Goal: Task Accomplishment & Management: Use online tool/utility

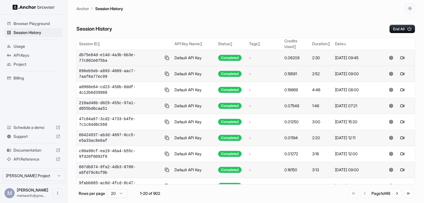
click at [405, 58] on button at bounding box center [402, 58] width 7 height 7
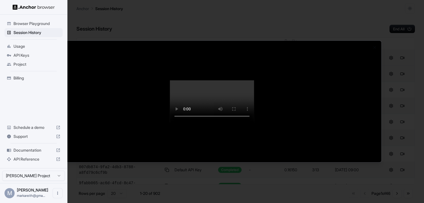
click at [182, 19] on div at bounding box center [212, 101] width 424 height 203
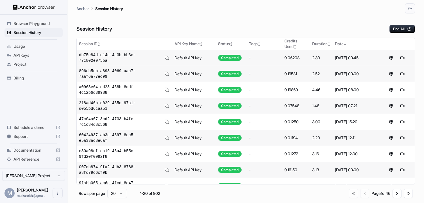
click at [47, 24] on span "Browser Playground" at bounding box center [36, 24] width 47 height 6
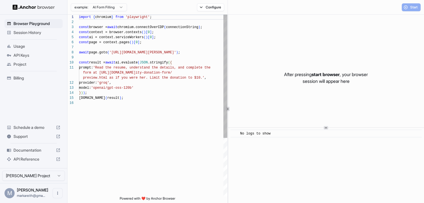
scroll to position [51, 0]
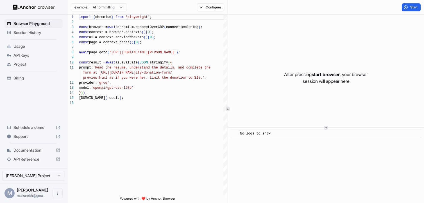
click at [123, 9] on html "Browser Playground Session History Usage API Keys Project Billing Schedule a de…" at bounding box center [212, 101] width 424 height 203
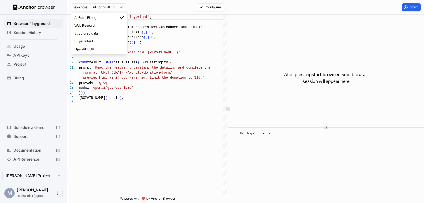
type textarea "**********"
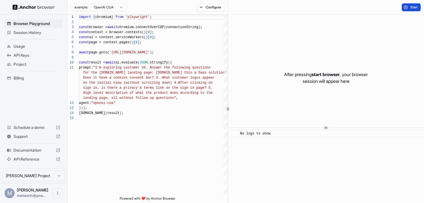
click at [416, 7] on span "Start" at bounding box center [414, 7] width 8 height 4
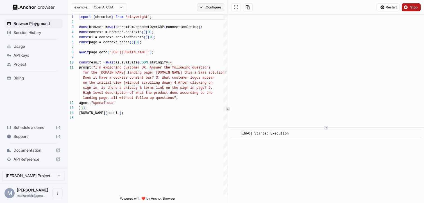
click at [202, 8] on button "Configure" at bounding box center [210, 7] width 27 height 8
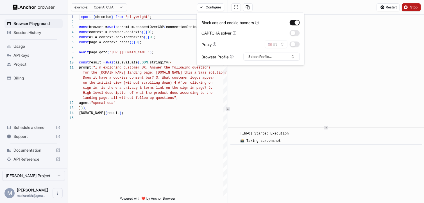
click at [313, 5] on div "Restart Stop" at bounding box center [326, 7] width 196 height 15
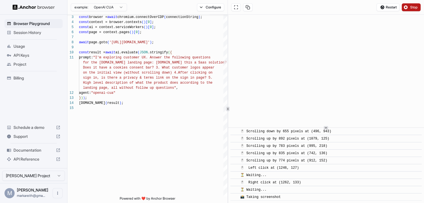
scroll to position [186, 0]
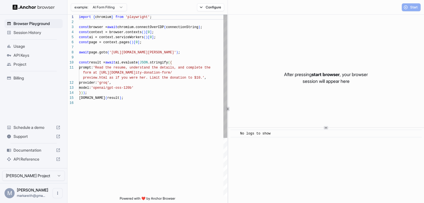
scroll to position [51, 0]
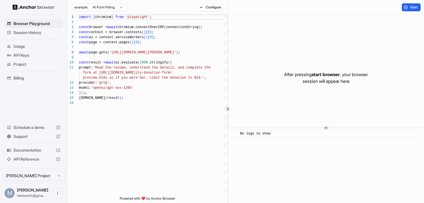
click at [27, 33] on span "Session History" at bounding box center [36, 33] width 47 height 6
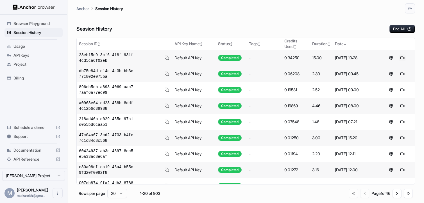
click at [403, 57] on button at bounding box center [402, 58] width 7 height 7
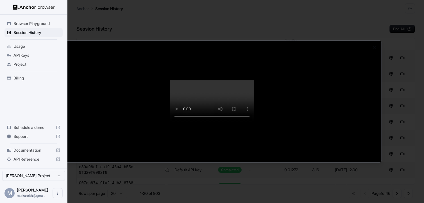
click at [354, 14] on div at bounding box center [212, 101] width 424 height 203
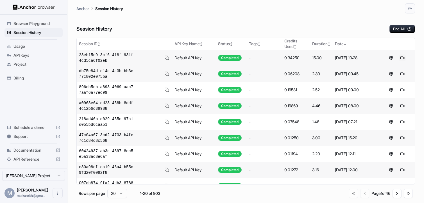
click at [403, 59] on button at bounding box center [402, 58] width 7 height 7
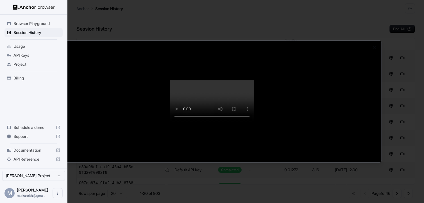
click at [310, 17] on div at bounding box center [212, 101] width 424 height 203
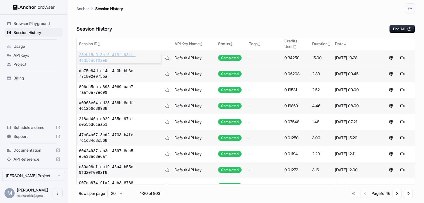
click at [92, 58] on span "28eb15e9-3cf6-418f-931f-4cd5ca6f02eb" at bounding box center [120, 57] width 82 height 11
click at [403, 58] on button at bounding box center [402, 58] width 7 height 7
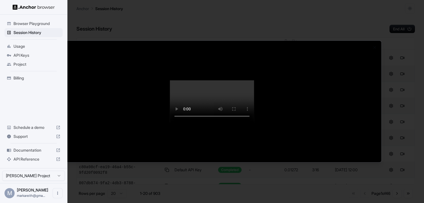
click at [134, 17] on div at bounding box center [212, 101] width 424 height 203
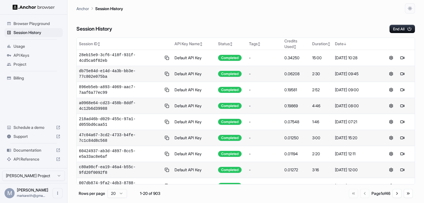
click at [40, 22] on span "Browser Playground" at bounding box center [36, 24] width 47 height 6
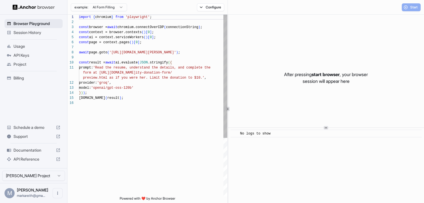
scroll to position [51, 0]
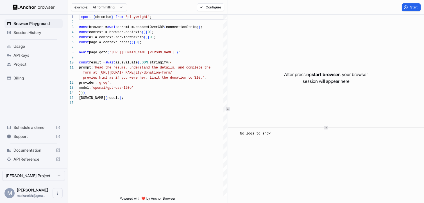
click at [30, 45] on span "Usage" at bounding box center [36, 47] width 47 height 6
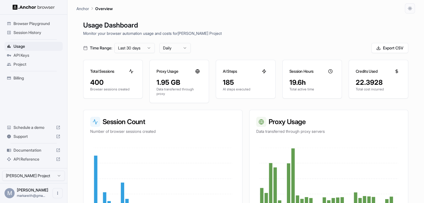
click at [37, 26] on span "Browser Playground" at bounding box center [36, 24] width 47 height 6
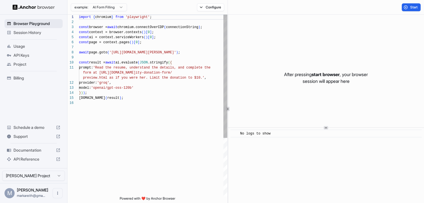
scroll to position [51, 0]
